Goal: Task Accomplishment & Management: Use online tool/utility

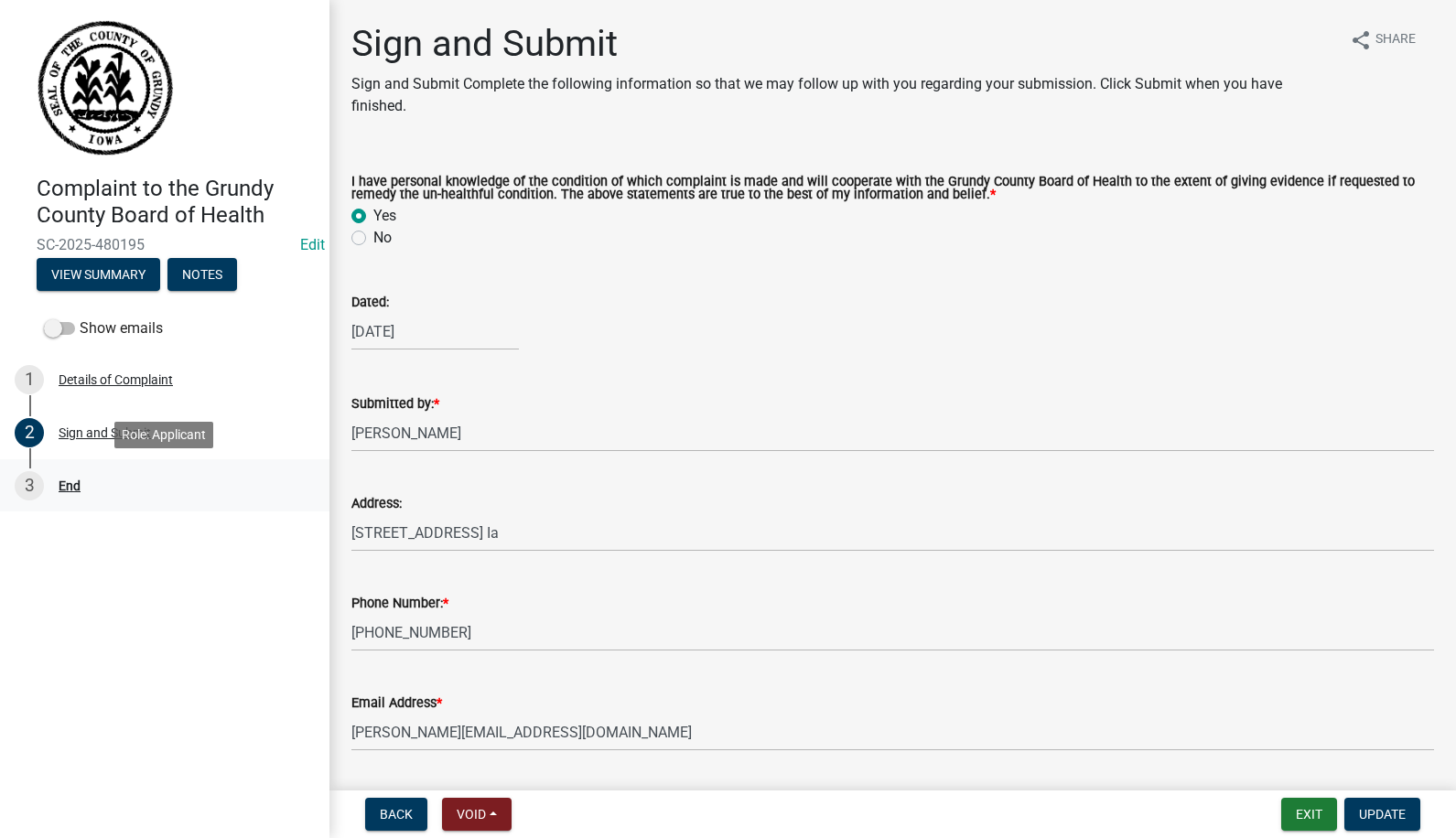
click at [74, 477] on div "3 End" at bounding box center [157, 486] width 285 height 29
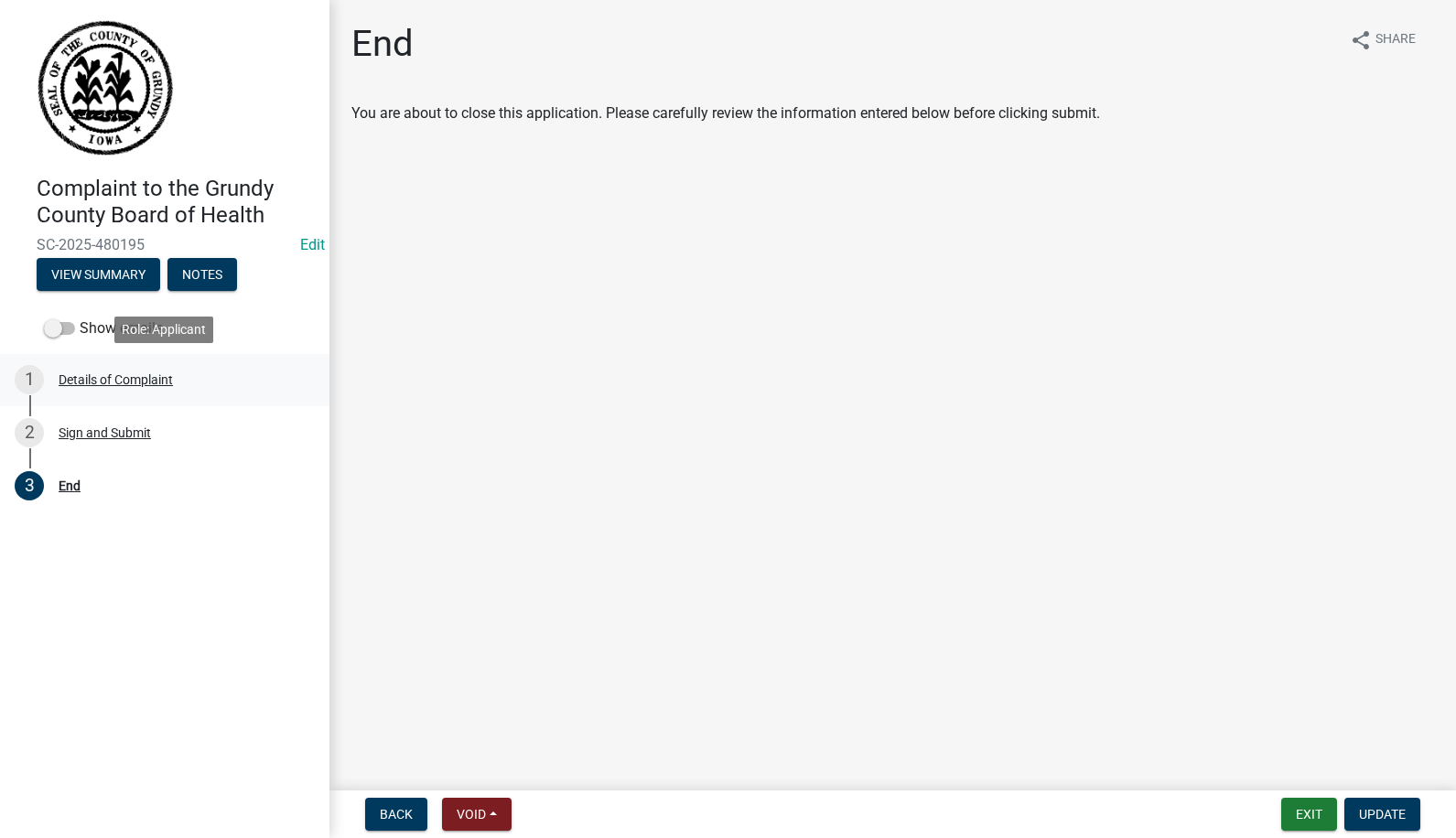
click at [84, 382] on div "Details of Complaint" at bounding box center [116, 379] width 114 height 13
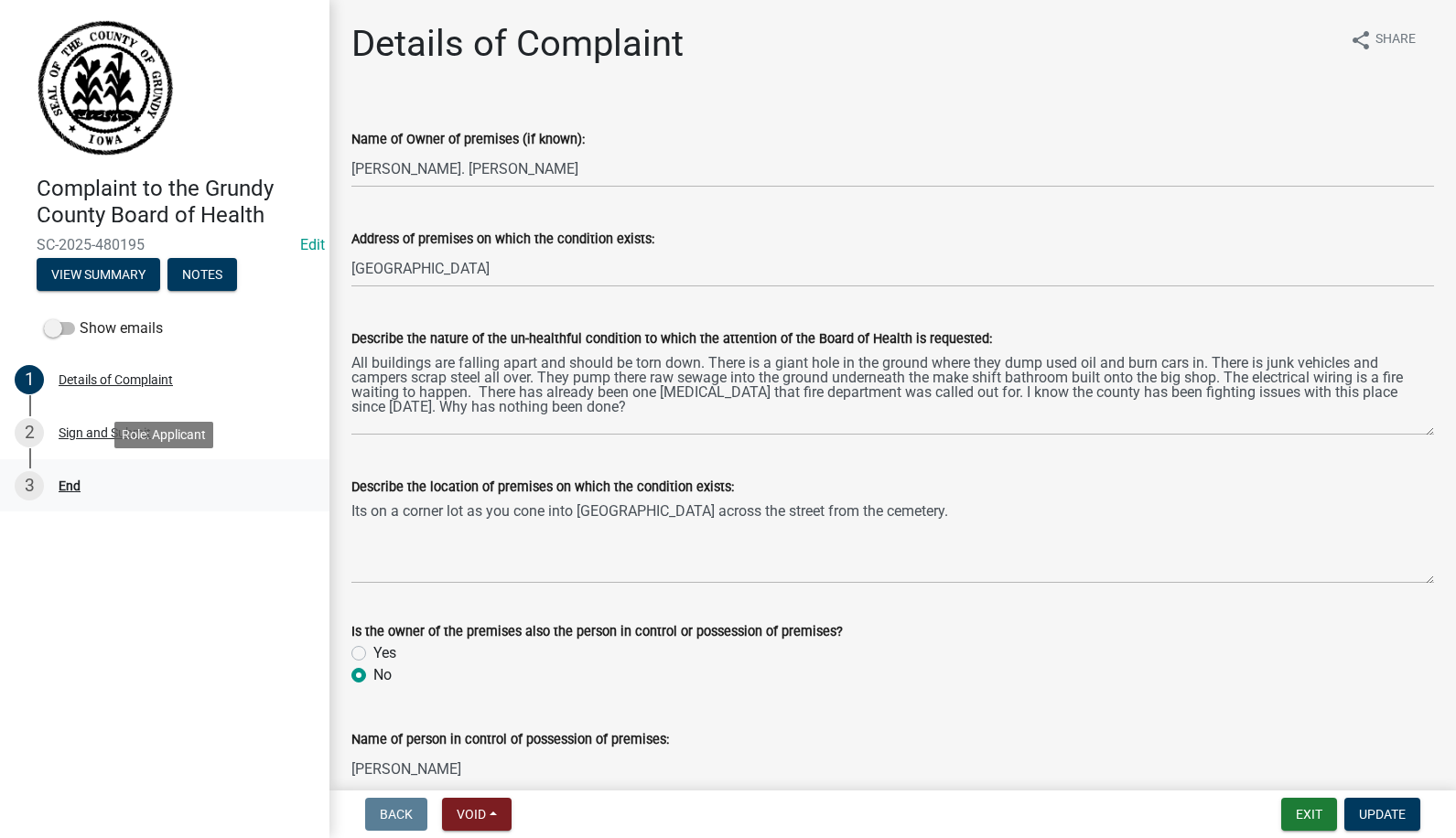
click at [68, 484] on div "End" at bounding box center [70, 486] width 22 height 13
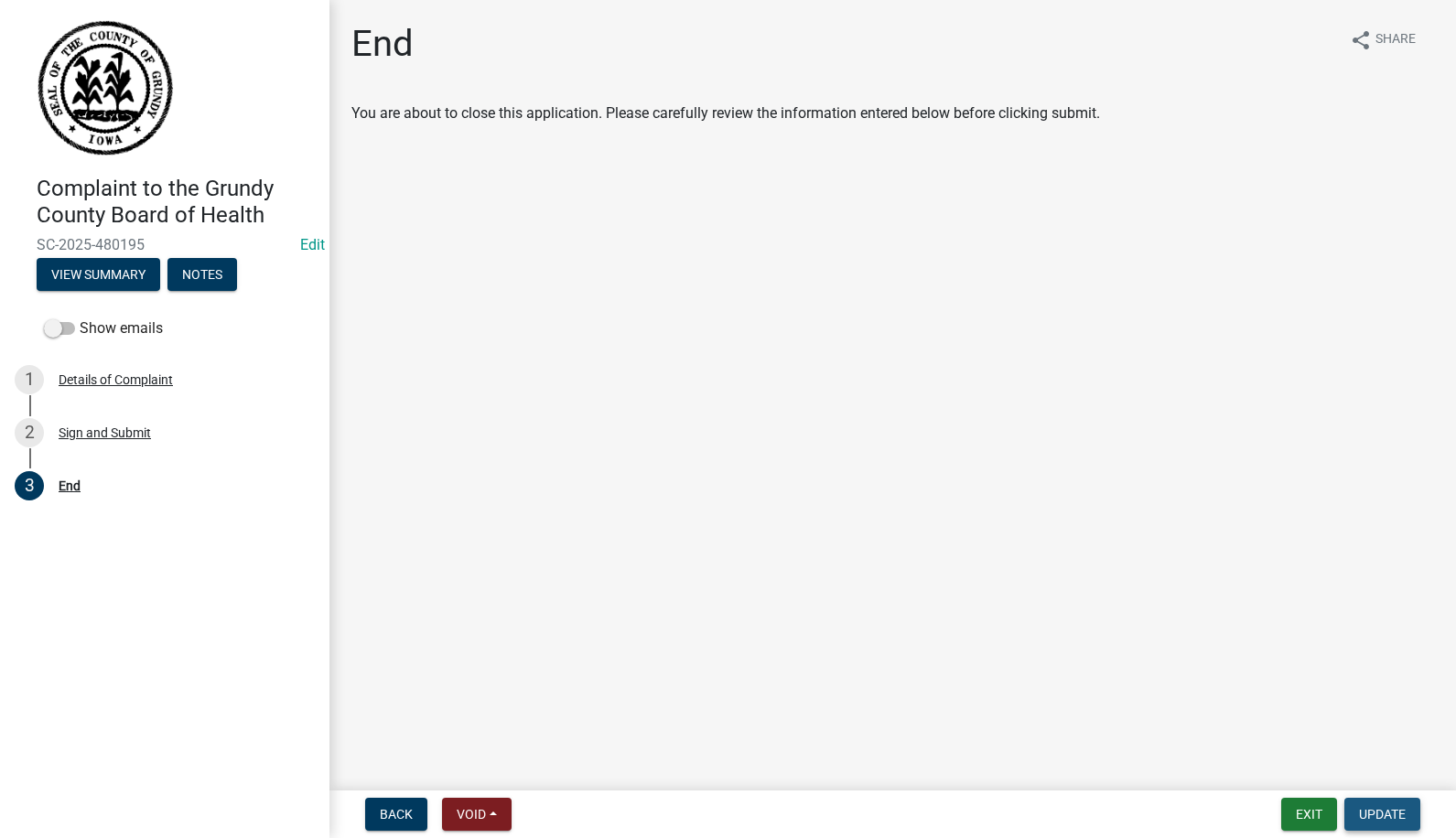
click at [1365, 813] on span "Update" at bounding box center [1382, 814] width 46 height 15
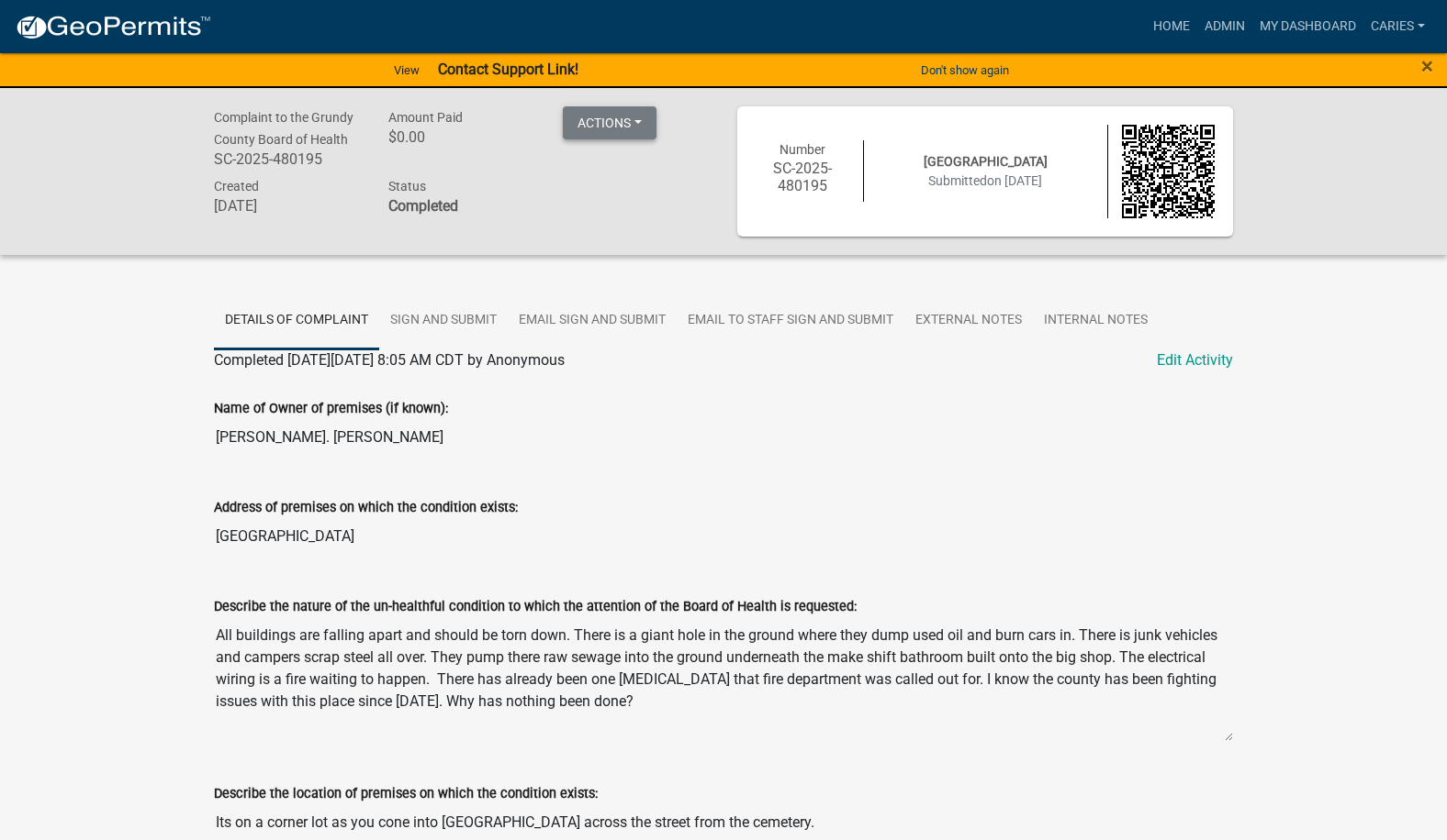
click at [605, 122] on button "Actions" at bounding box center [609, 123] width 93 height 33
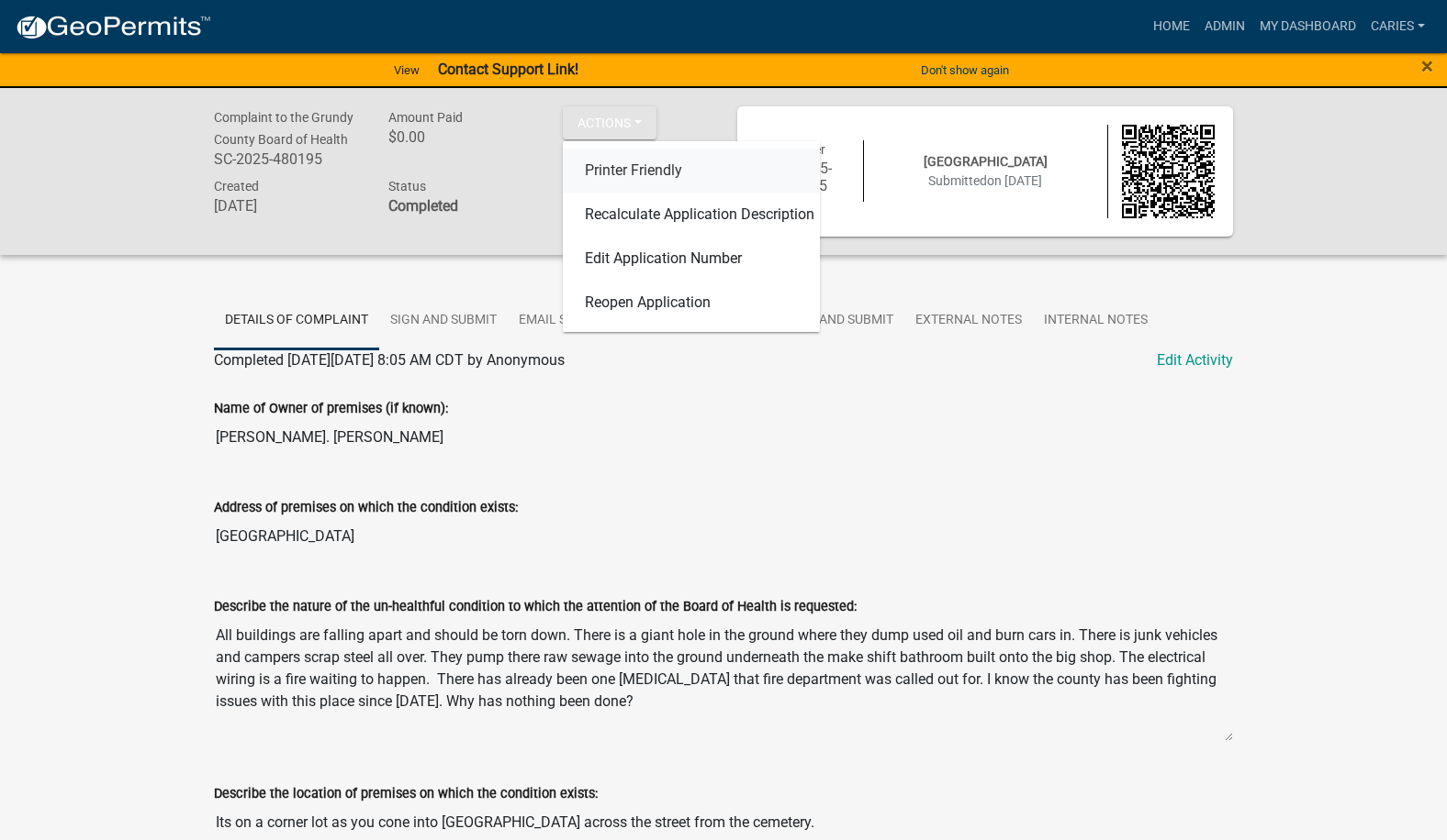
click at [612, 171] on link "Printer Friendly" at bounding box center [691, 170] width 257 height 44
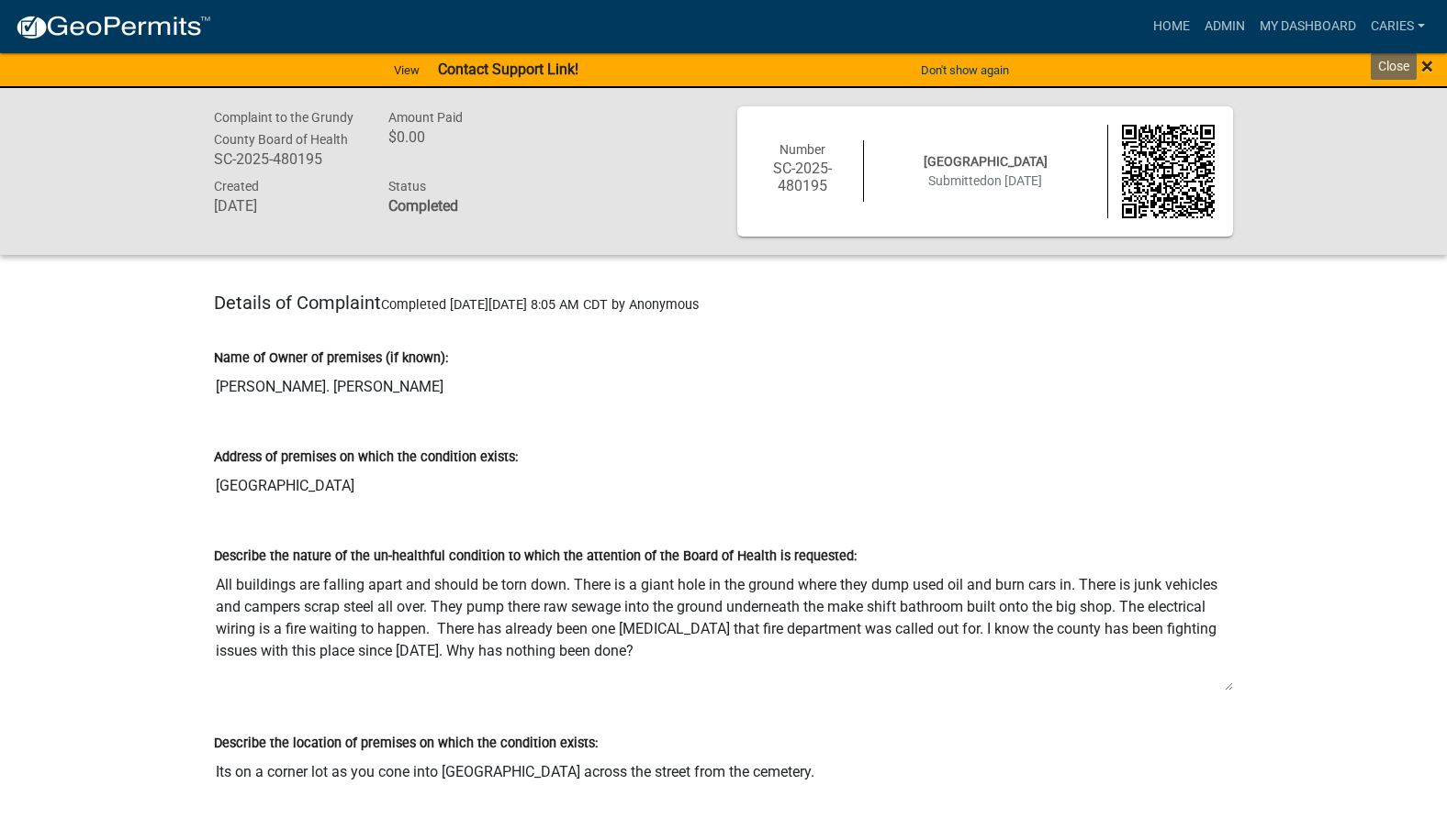
click at [1424, 63] on span "×" at bounding box center [1427, 66] width 12 height 25
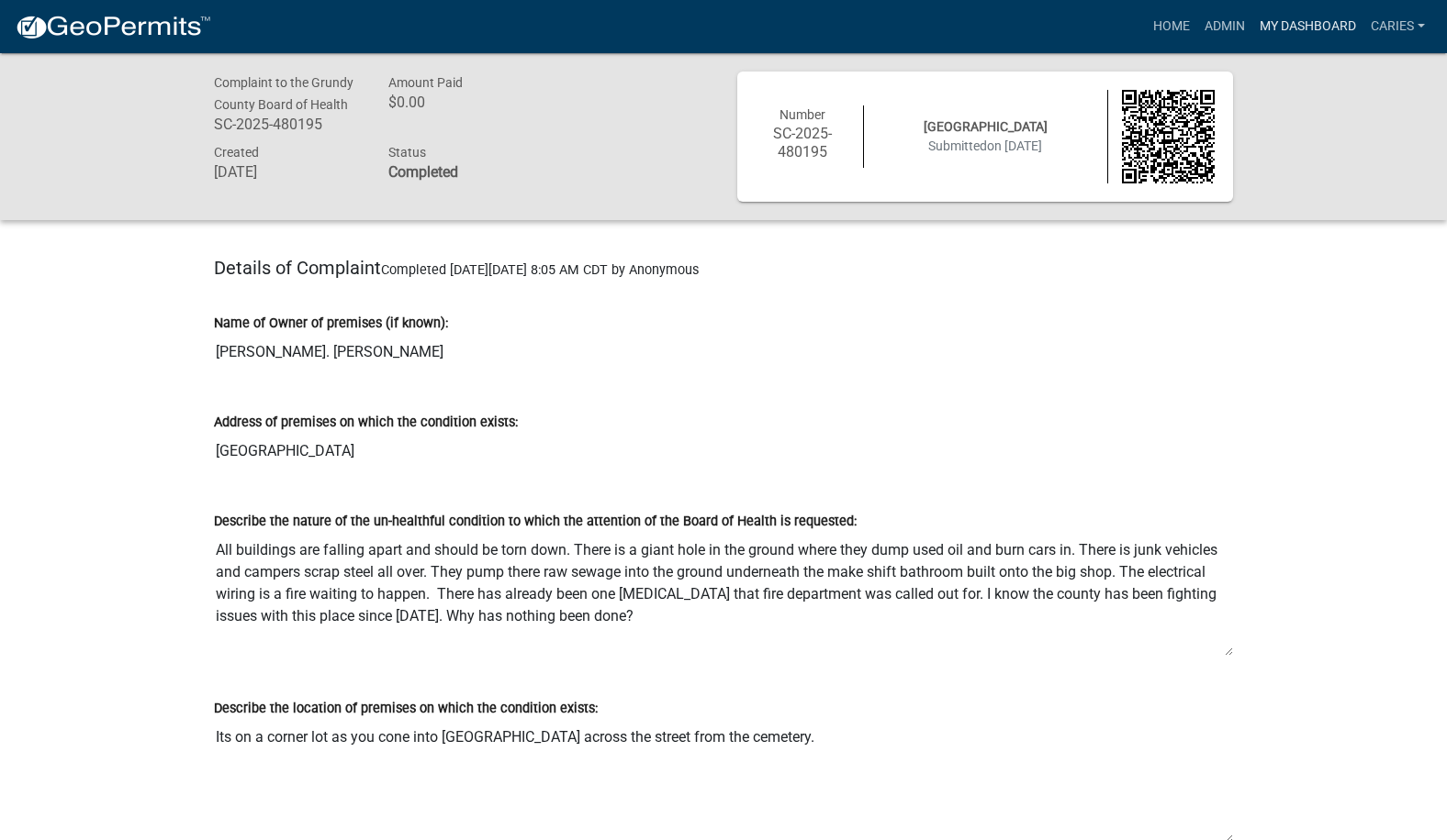
click at [1271, 25] on link "My Dashboard" at bounding box center [1307, 26] width 111 height 35
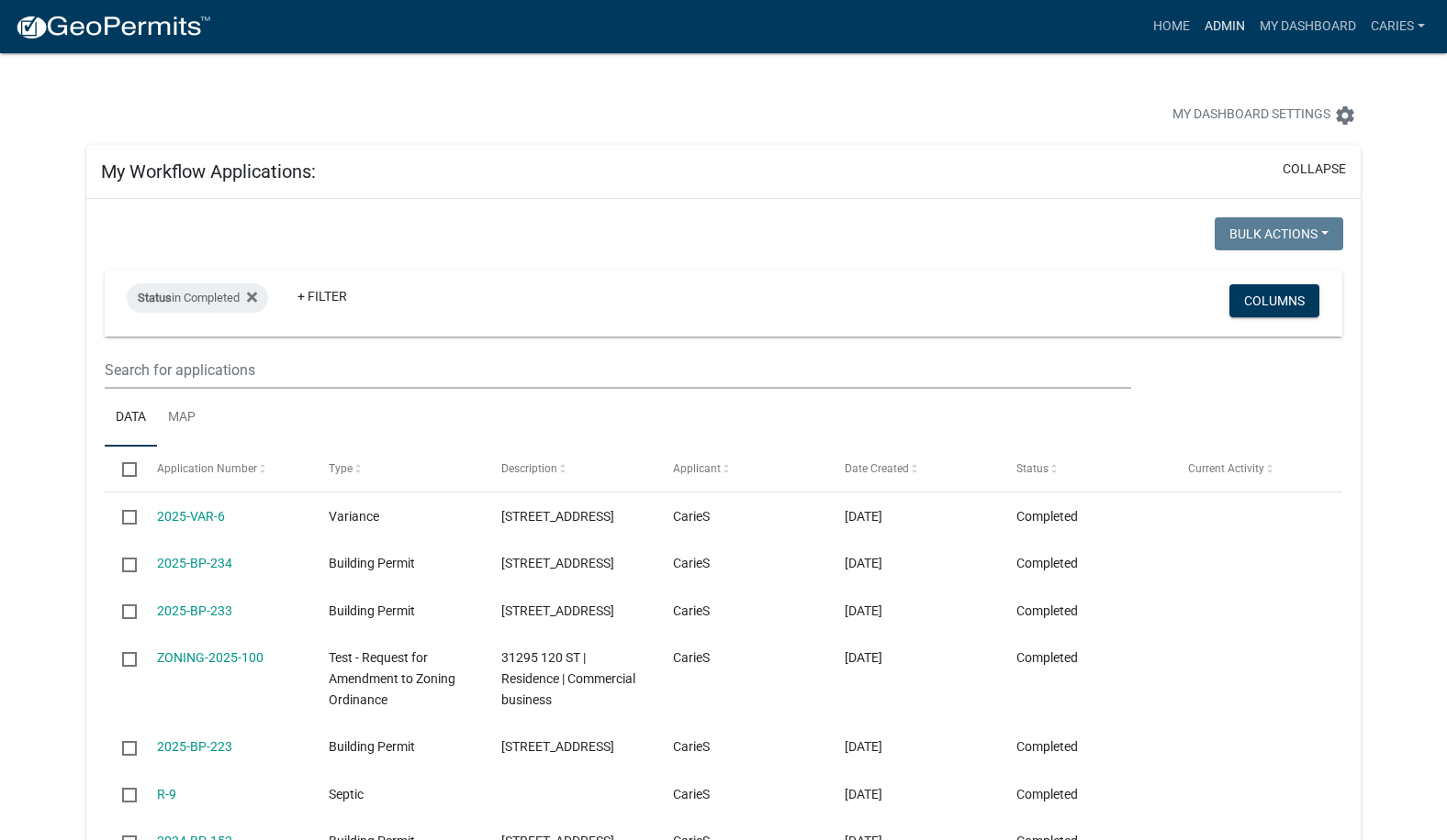
click at [1217, 27] on link "Admin" at bounding box center [1224, 26] width 55 height 35
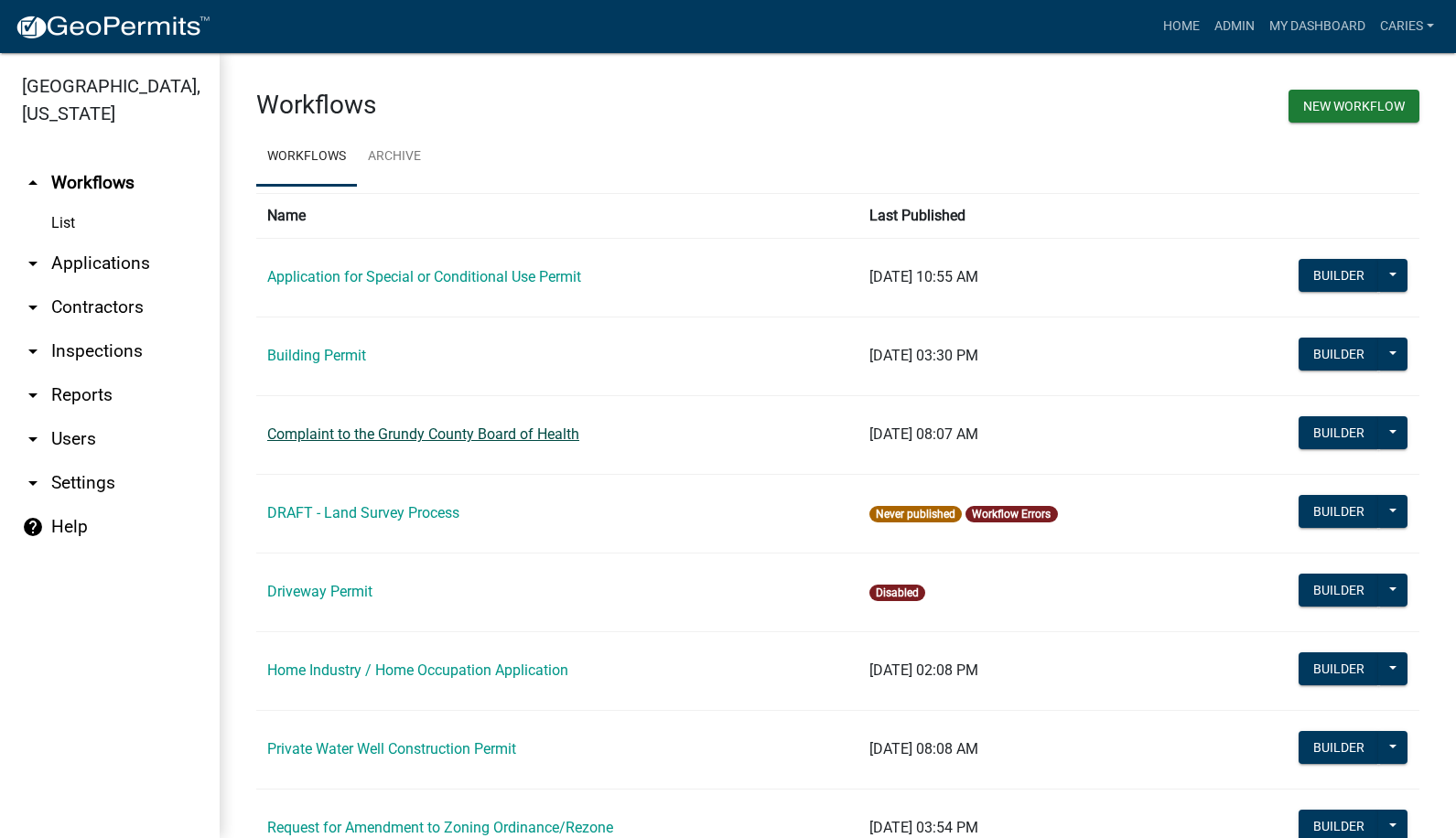
click at [434, 432] on link "Complaint to the Grundy County Board of Health" at bounding box center [423, 434] width 312 height 17
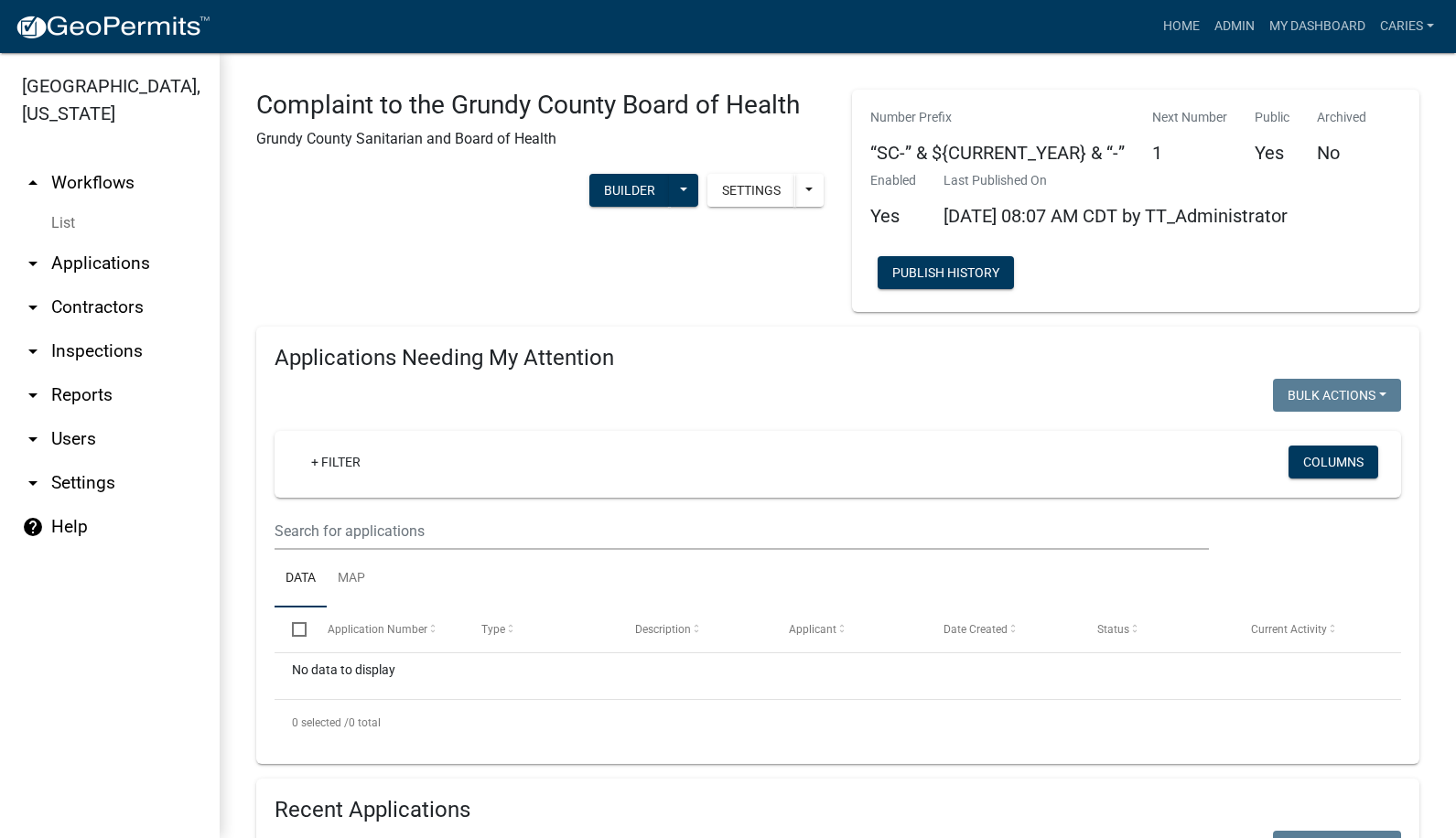
click at [130, 242] on link "arrow_drop_down Applications" at bounding box center [109, 263] width 220 height 44
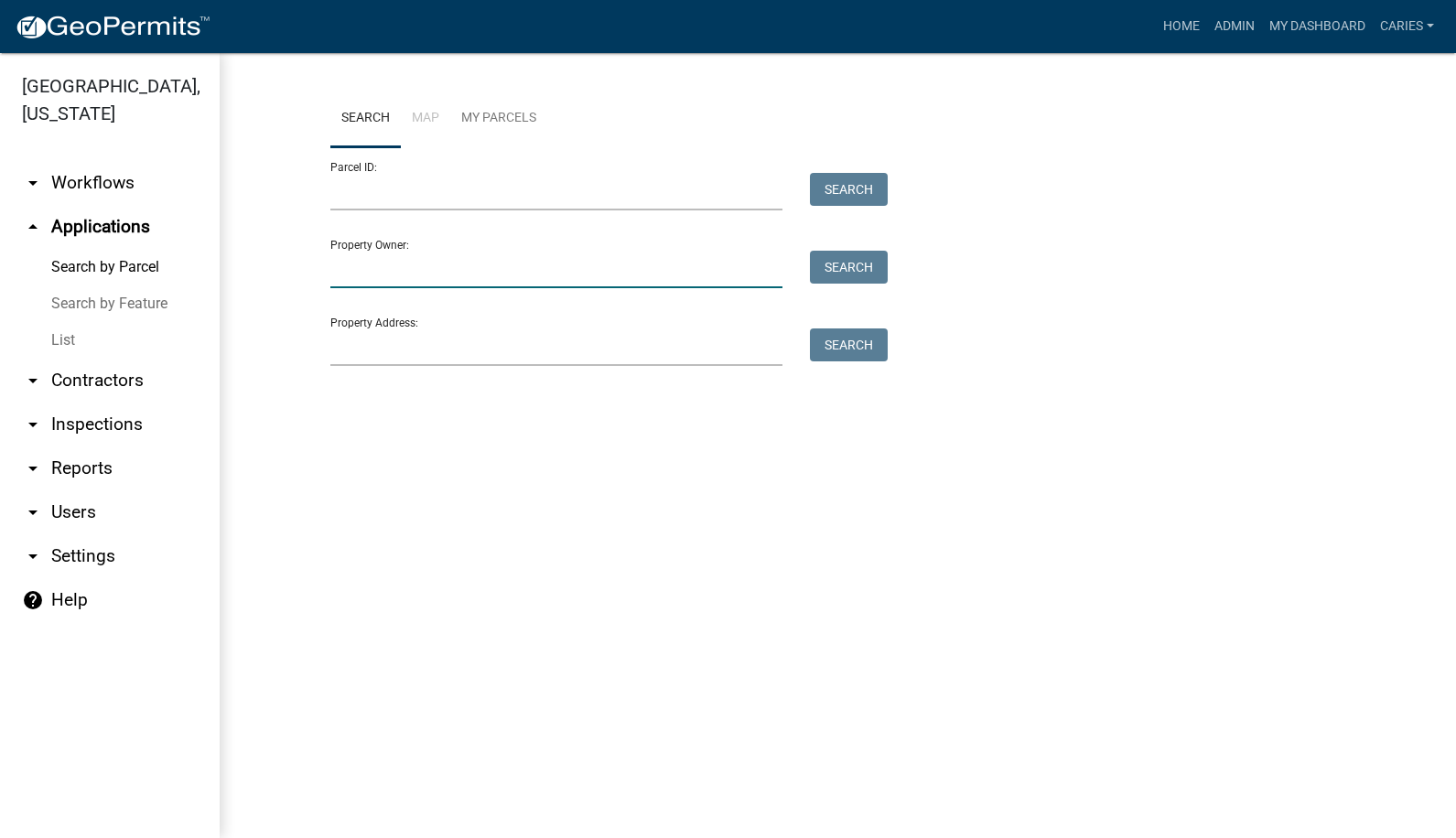
click at [412, 277] on input "Property Owner:" at bounding box center [556, 269] width 453 height 38
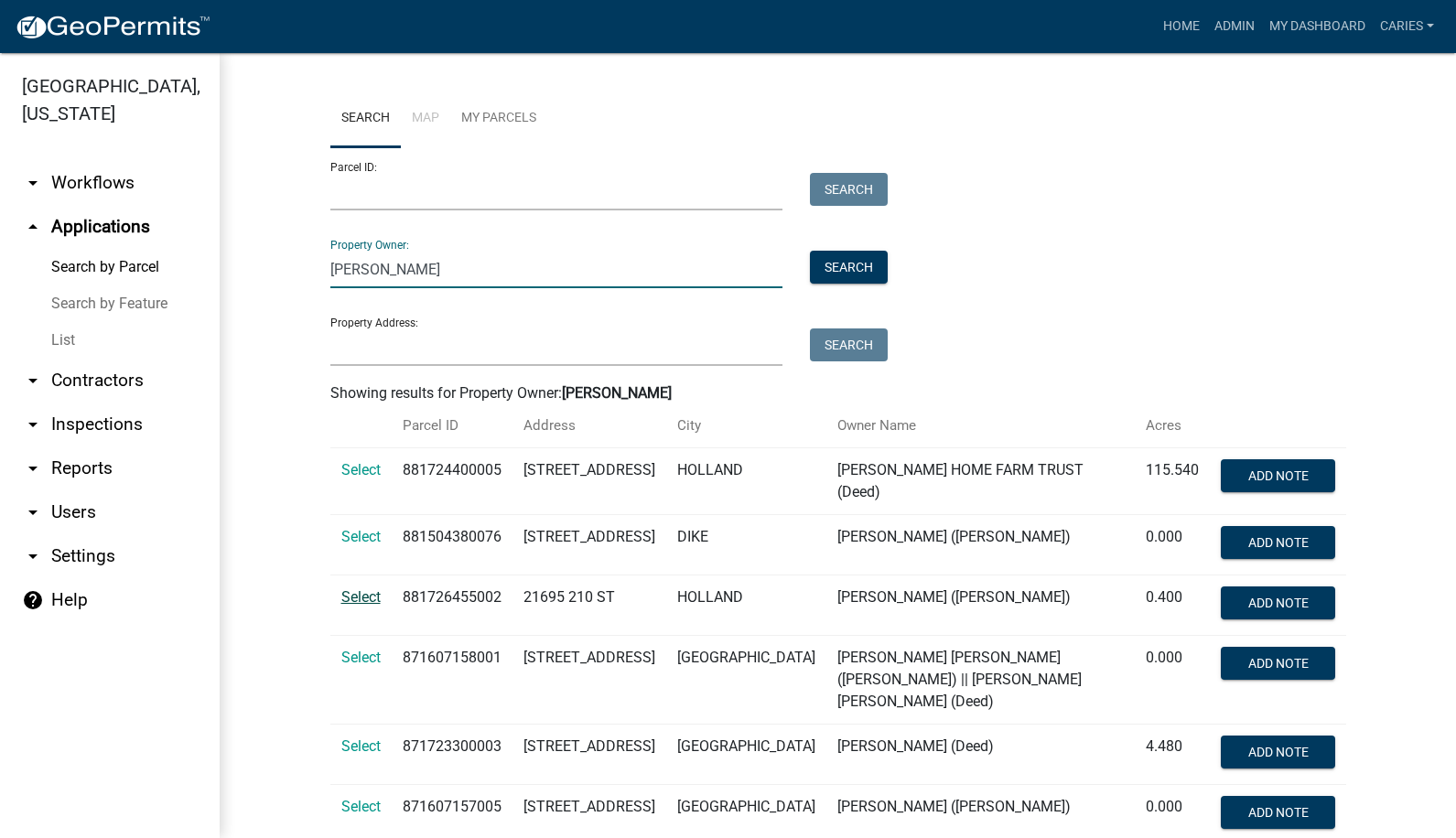
type input "harberts"
click at [365, 599] on span "Select" at bounding box center [361, 597] width 40 height 17
